Goal: Transaction & Acquisition: Subscribe to service/newsletter

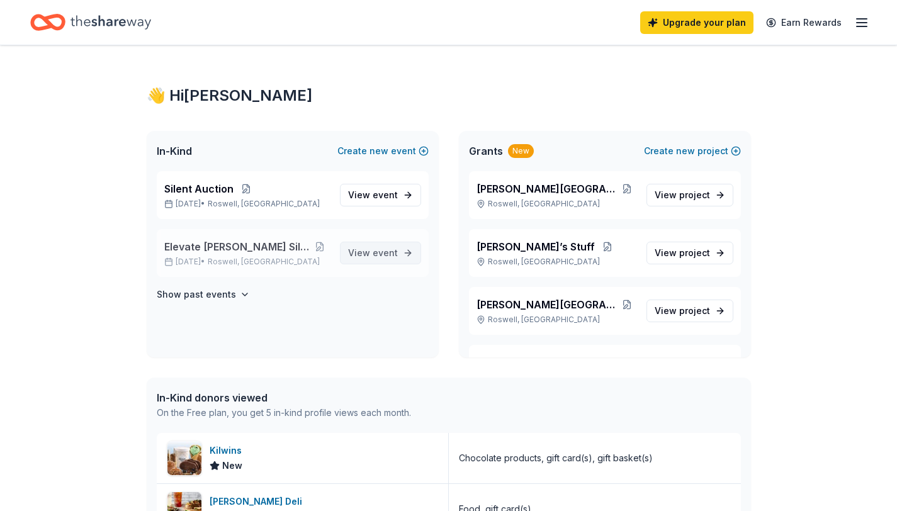
click at [369, 252] on span "View event" at bounding box center [373, 252] width 50 height 15
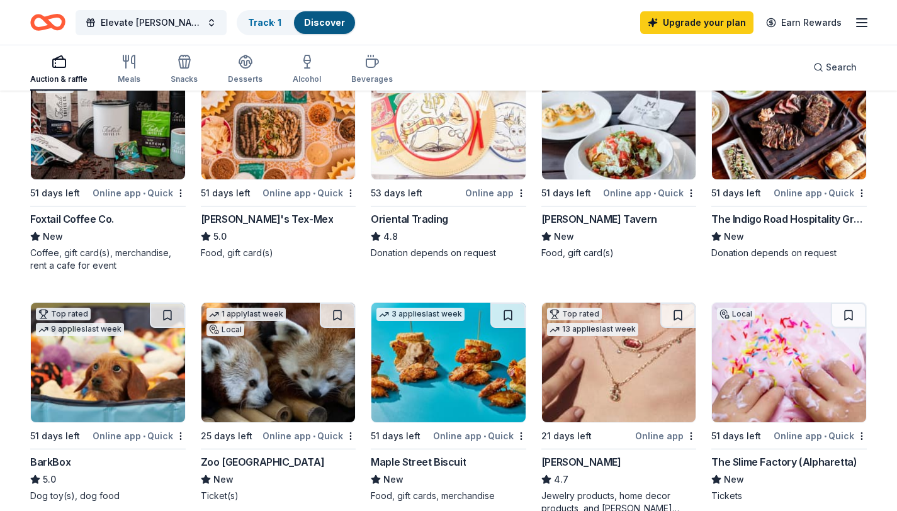
scroll to position [310, 0]
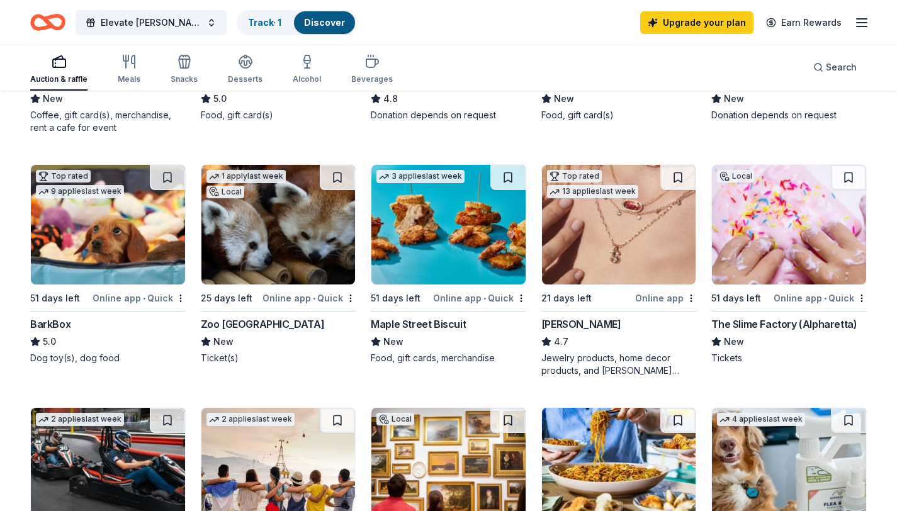
click at [423, 267] on img at bounding box center [448, 225] width 154 height 120
click at [275, 239] on img at bounding box center [278, 225] width 154 height 120
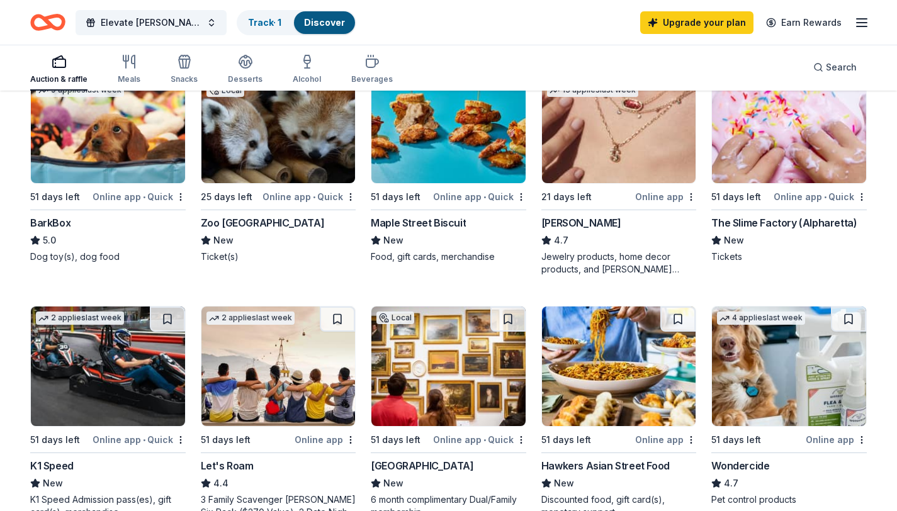
scroll to position [415, 0]
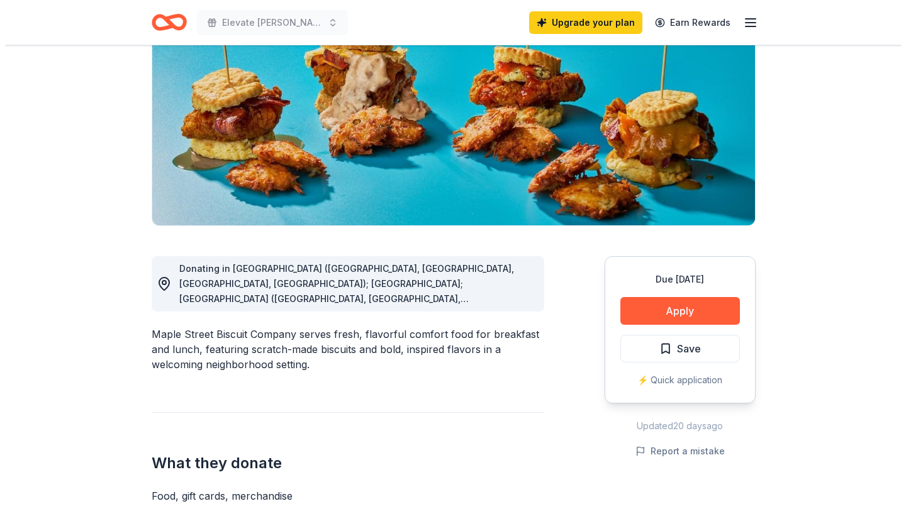
scroll to position [159, 0]
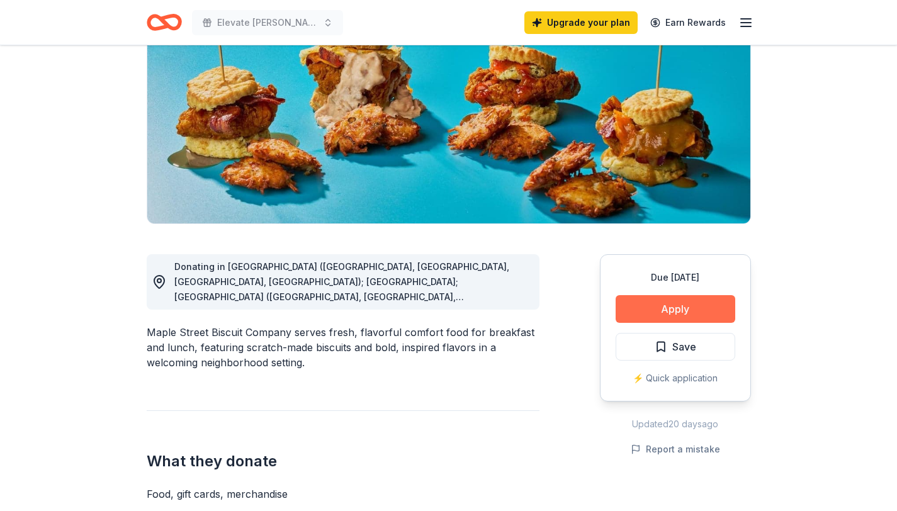
click at [669, 310] on button "Apply" at bounding box center [675, 309] width 120 height 28
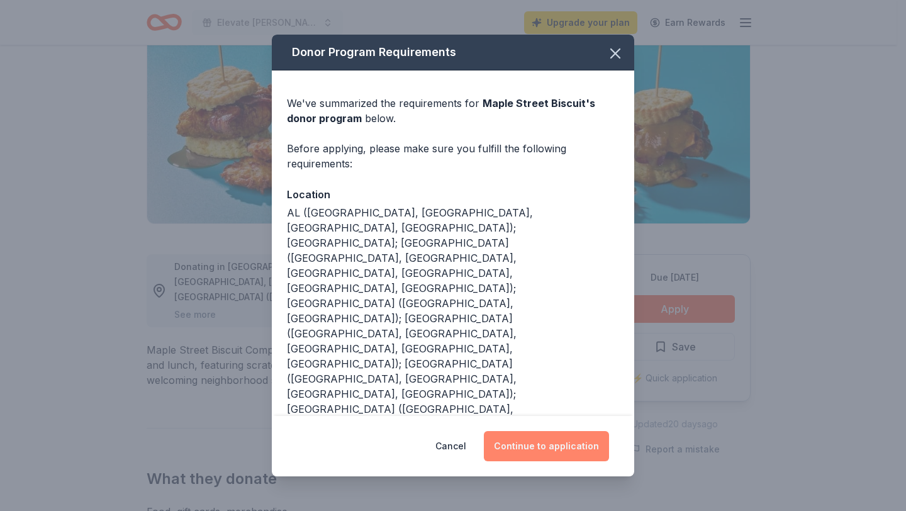
click at [554, 441] on button "Continue to application" at bounding box center [546, 446] width 125 height 30
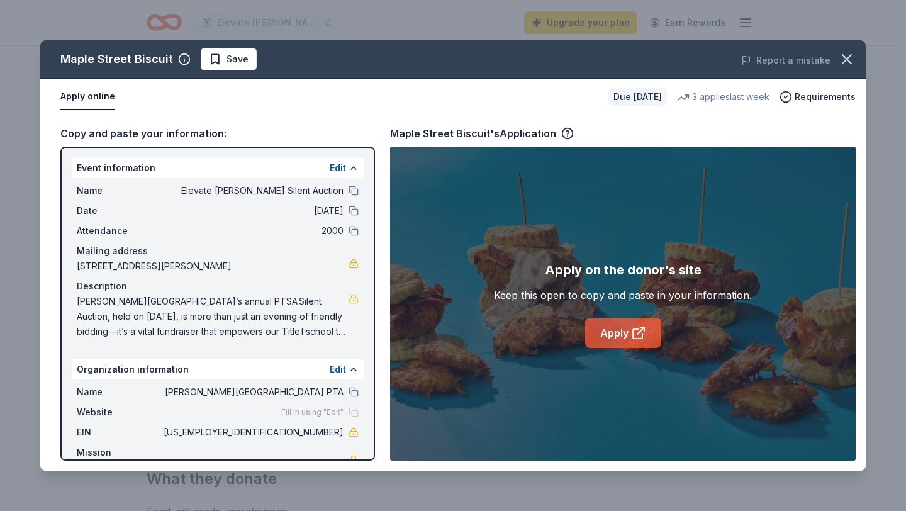
click at [607, 342] on link "Apply" at bounding box center [623, 333] width 76 height 30
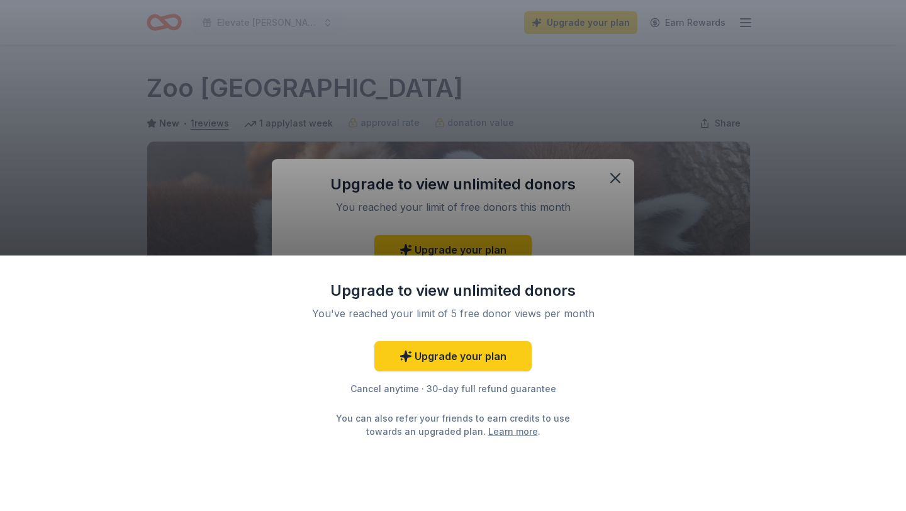
click at [613, 175] on div "Upgrade to view unlimited donors You've reached your limit of 5 free donor view…" at bounding box center [453, 255] width 906 height 511
click at [512, 219] on div "Upgrade to view unlimited donors You've reached your limit of 5 free donor view…" at bounding box center [453, 255] width 906 height 511
